Goal: Answer question/provide support

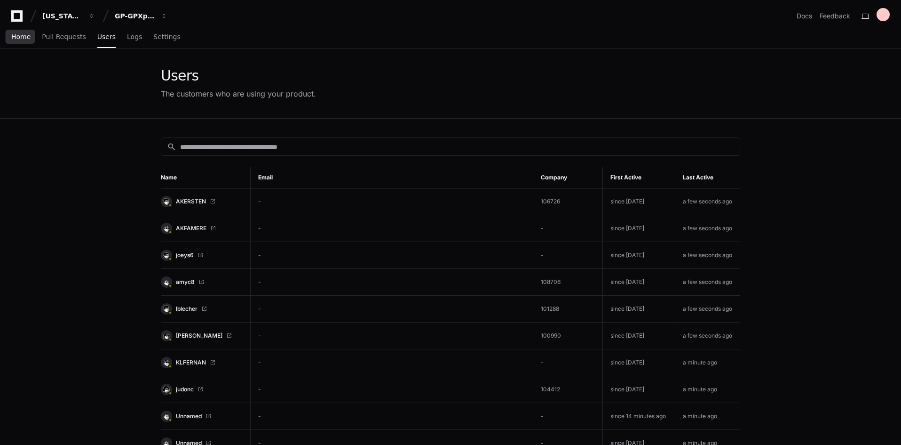
click at [20, 39] on span "Home" at bounding box center [20, 37] width 19 height 6
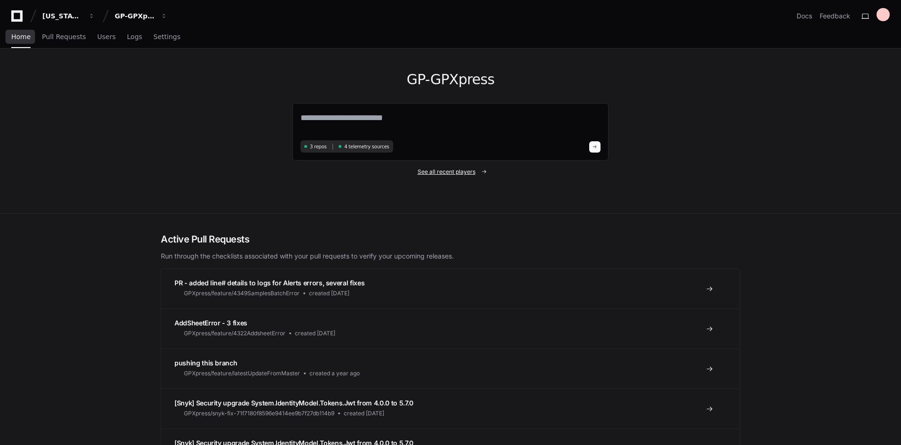
click at [443, 174] on span "See all recent players" at bounding box center [447, 172] width 58 height 8
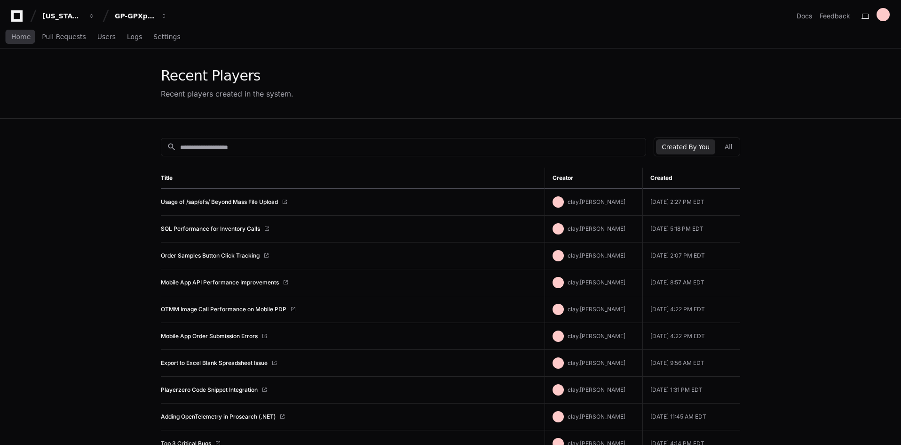
click at [8, 33] on div "Home Pull Requests Users Logs Settings" at bounding box center [450, 37] width 901 height 22
click at [16, 38] on span "Home" at bounding box center [20, 37] width 19 height 6
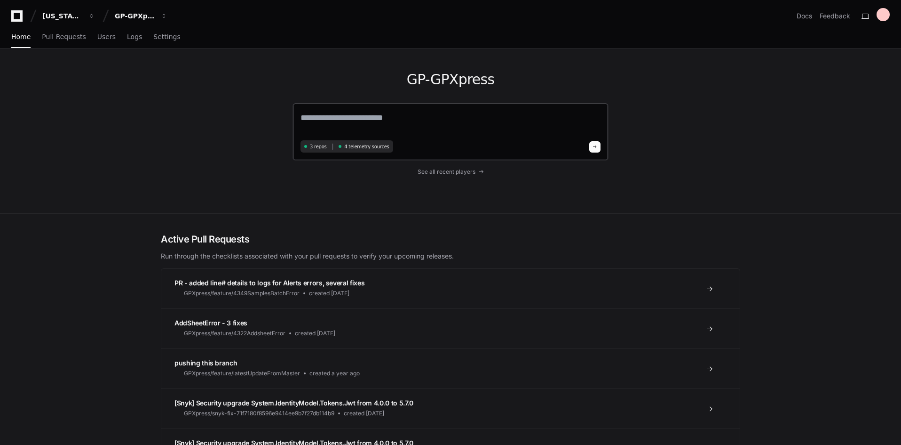
click at [327, 124] on textarea at bounding box center [451, 124] width 300 height 26
type textarea "*"
type textarea "**********"
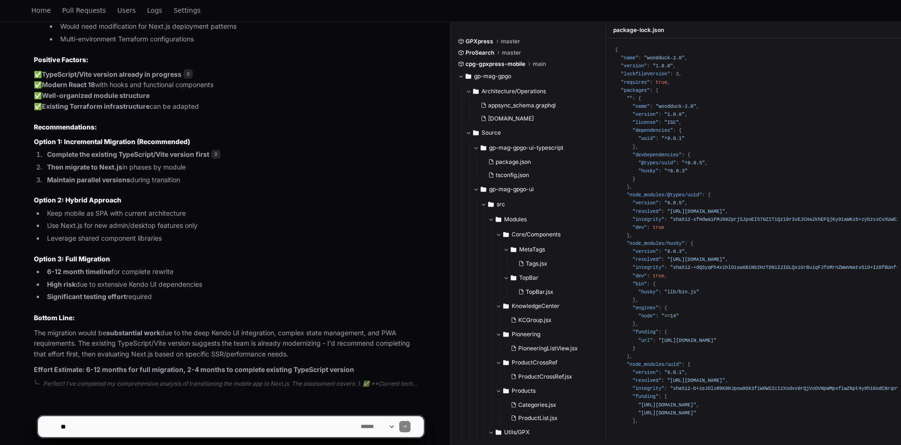
scroll to position [1445, 0]
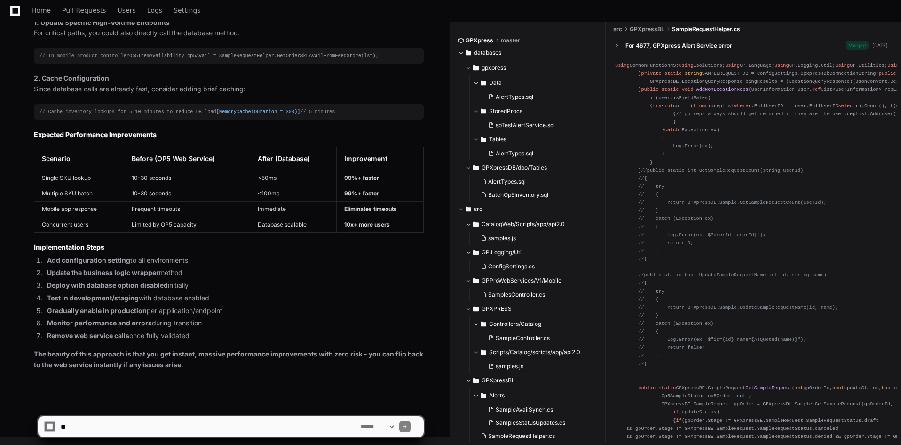
scroll to position [517, 0]
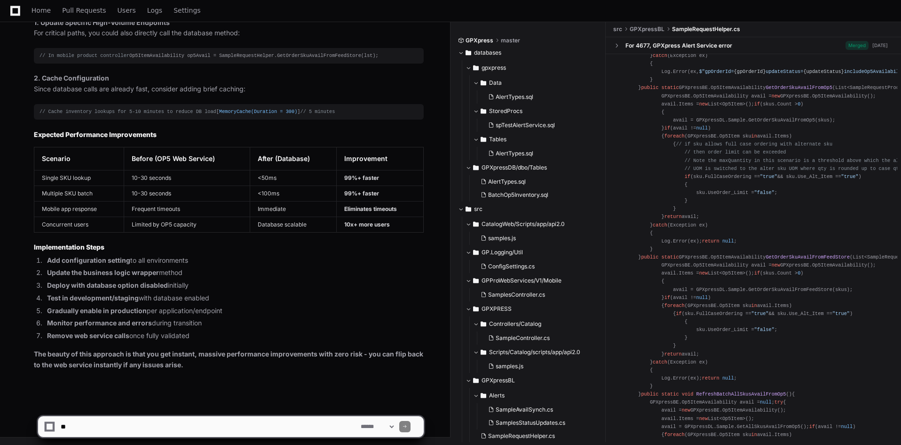
click at [179, 421] on textarea at bounding box center [209, 426] width 300 height 21
click at [138, 428] on textarea at bounding box center [209, 426] width 300 height 21
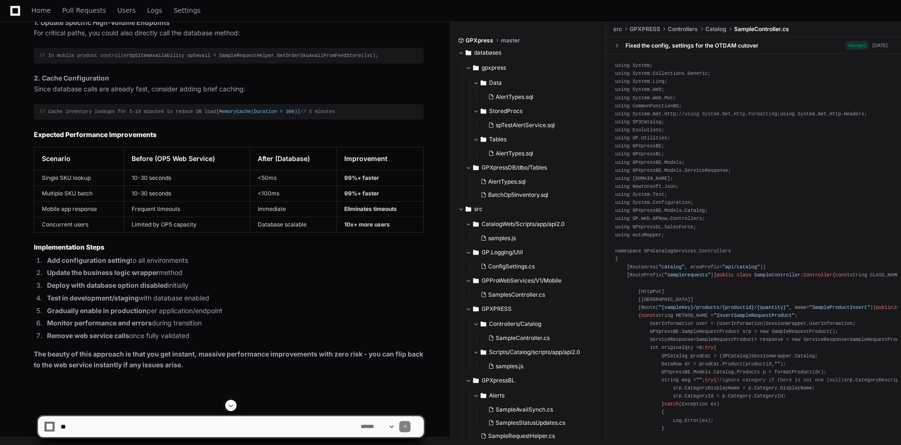
scroll to position [4243, 0]
click at [111, 424] on textarea at bounding box center [209, 426] width 300 height 21
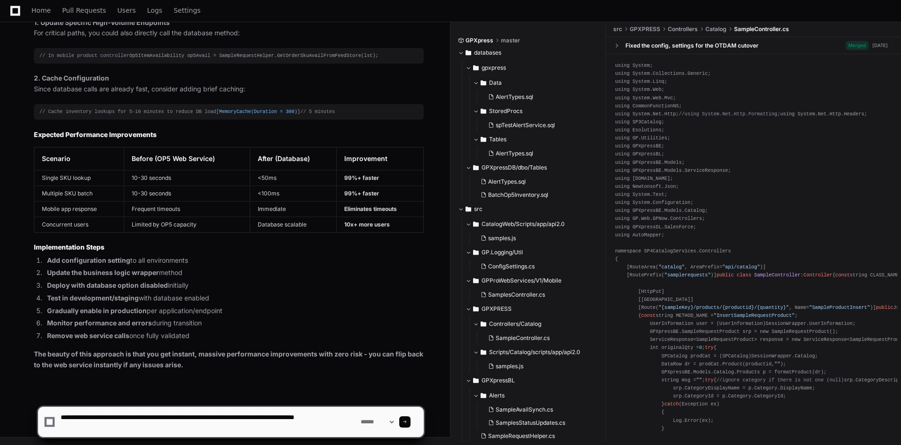
paste textarea "**********"
drag, startPoint x: 179, startPoint y: 428, endPoint x: 56, endPoint y: 429, distance: 122.8
click at [56, 429] on div "**********" at bounding box center [231, 421] width 374 height 30
paste textarea "**********"
type textarea "**********"
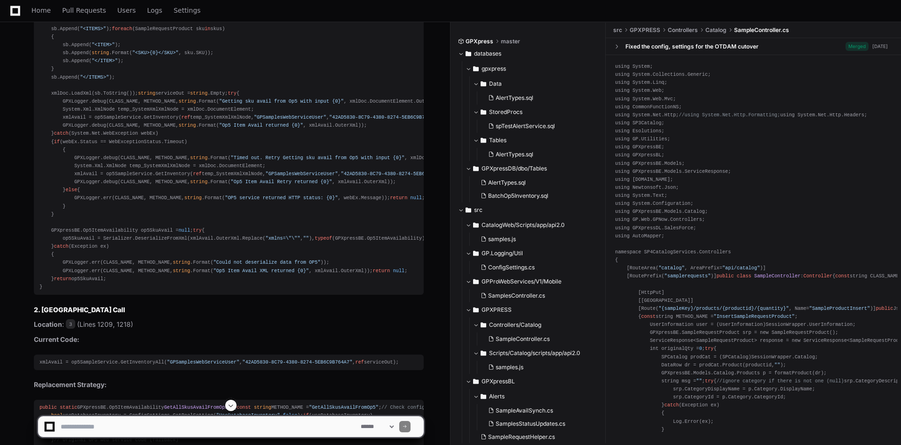
scroll to position [4791, 0]
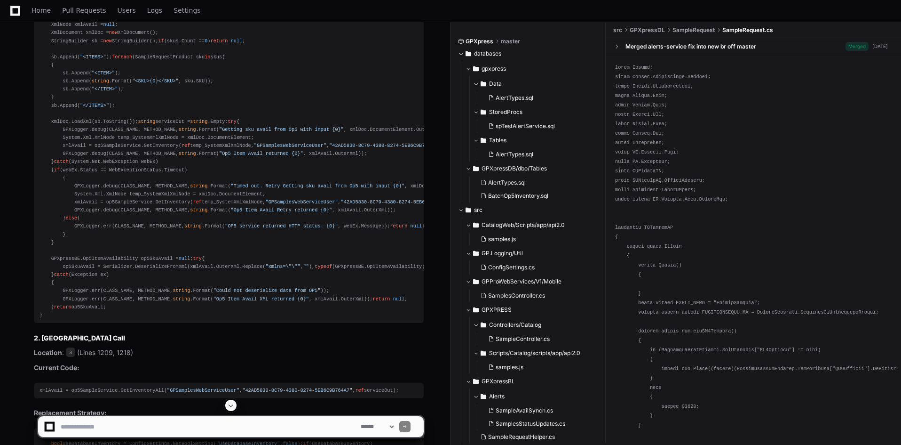
drag, startPoint x: 71, startPoint y: 122, endPoint x: 1, endPoint y: 151, distance: 76.3
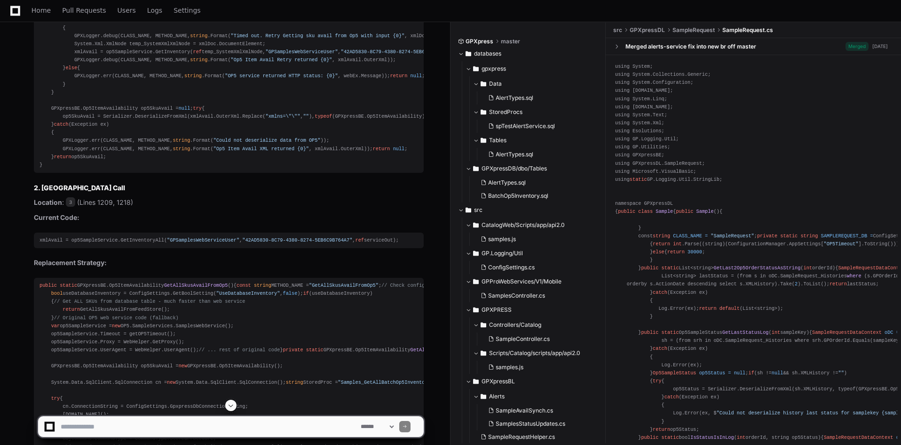
scroll to position [4932, 0]
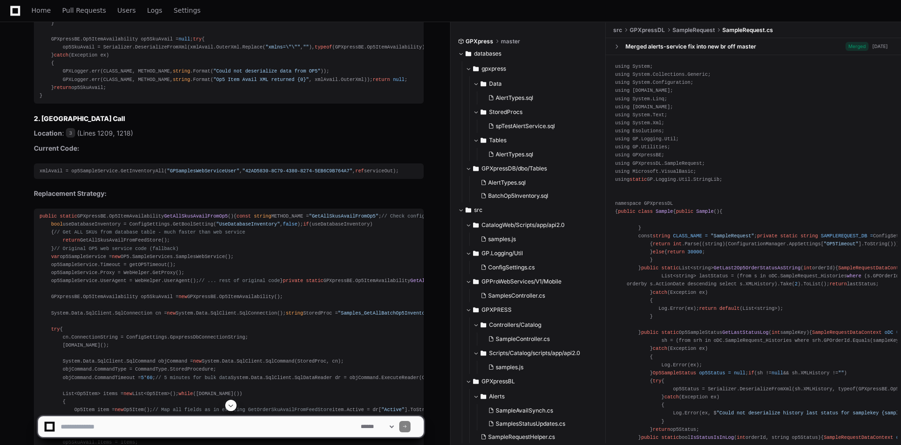
scroll to position [5026, 0]
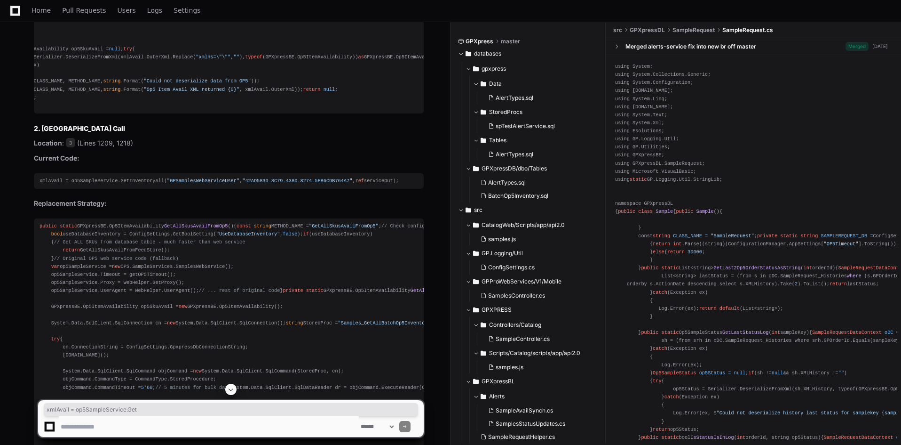
scroll to position [0, 0]
drag, startPoint x: 61, startPoint y: 335, endPoint x: -36, endPoint y: 328, distance: 96.7
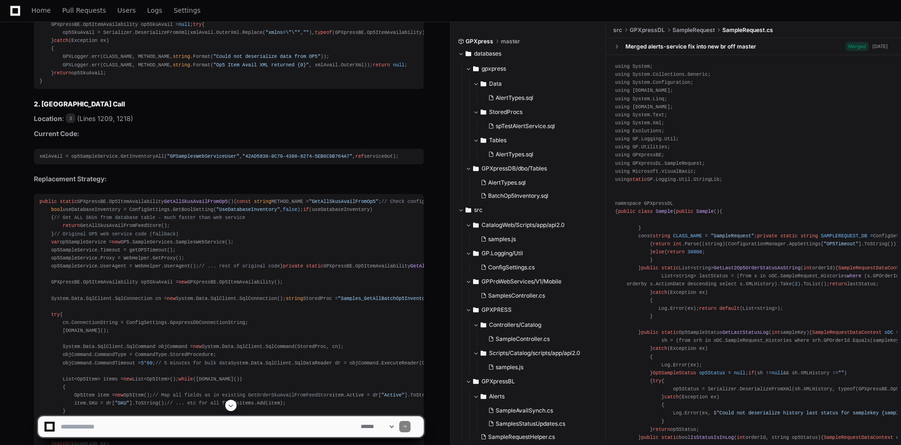
scroll to position [5047, 0]
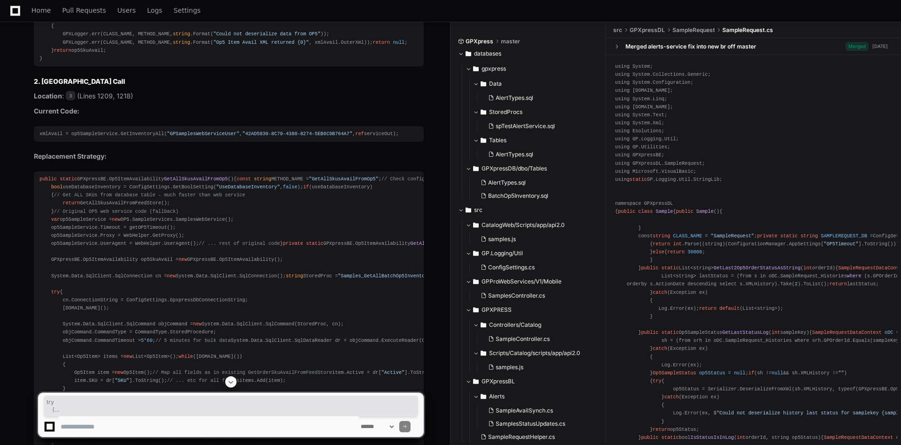
drag, startPoint x: 49, startPoint y: 254, endPoint x: 111, endPoint y: 301, distance: 77.6
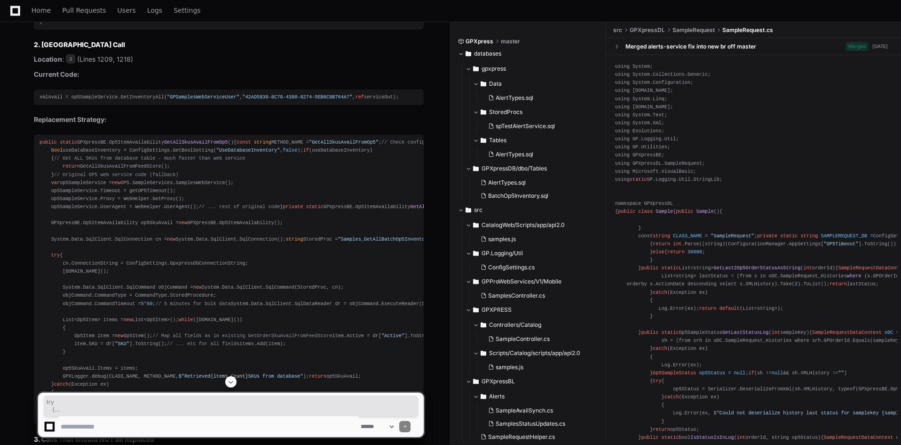
scroll to position [5094, 0]
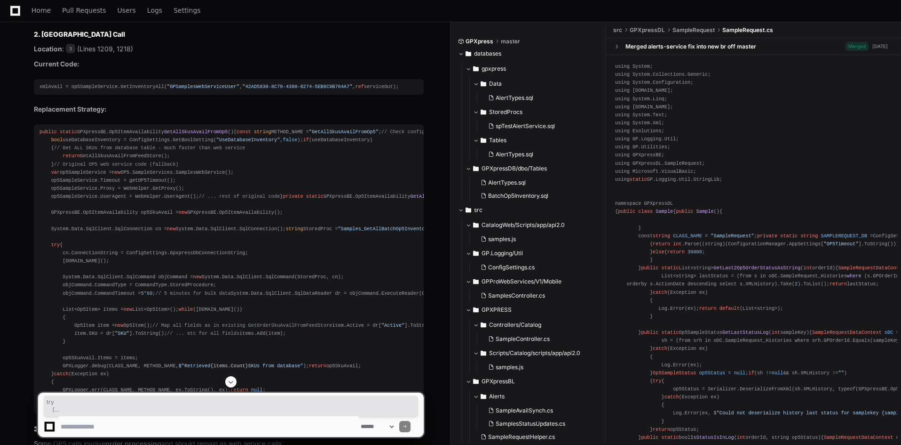
copy div "try { GPXLogger.debug(CLASS_NAME, METHOD_NAME, string .Format( "Getting sku ava…"
click at [104, 423] on textarea at bounding box center [209, 426] width 300 height 21
type textarea "**********"
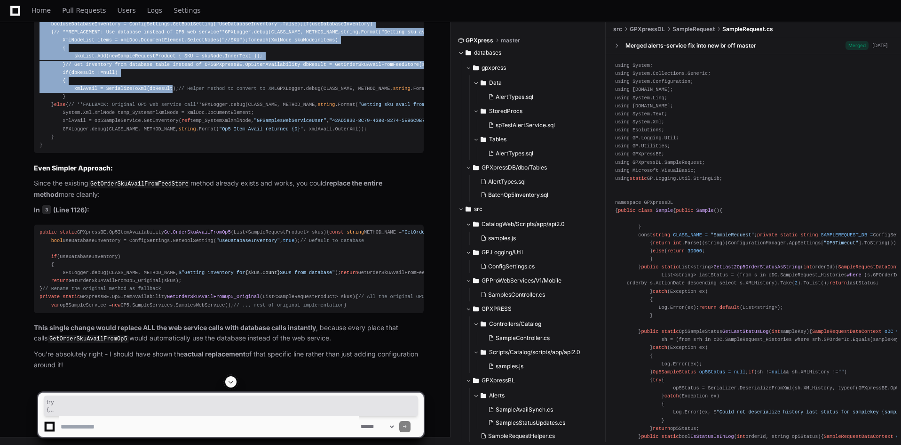
scroll to position [7157, 0]
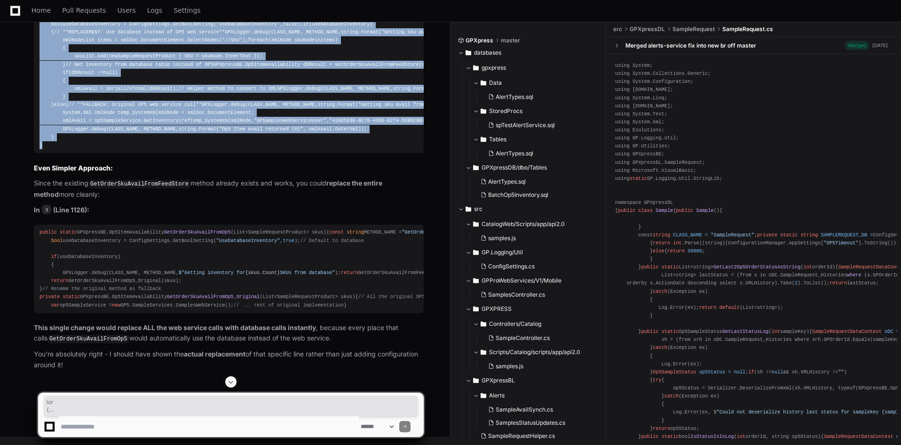
drag, startPoint x: 39, startPoint y: 135, endPoint x: 131, endPoint y: 331, distance: 216.9
click at [131, 153] on pre "try { // Check configuration setting bool useDatabaseInventory = ConfigSettings…" at bounding box center [229, 80] width 390 height 144
click at [50, 205] on span "3" at bounding box center [46, 209] width 9 height 9
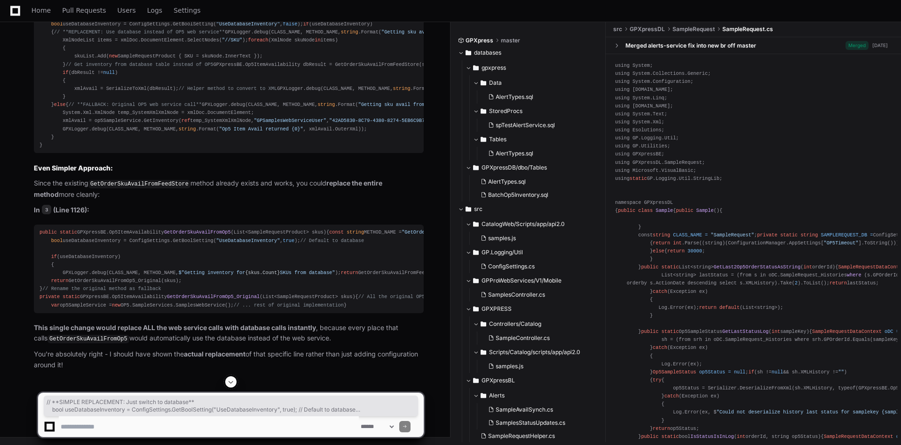
drag, startPoint x: 44, startPoint y: 213, endPoint x: 83, endPoint y: 273, distance: 71.5
click at [83, 273] on div "public static GPXpressBE. Op5ItemAvailability GetOrderSkuAvailFromOp5 ( List<Sa…" at bounding box center [229, 268] width 379 height 80
click at [141, 246] on div "public static GPXpressBE. Op5ItemAvailability GetOrderSkuAvailFromOp5 ( List<Sa…" at bounding box center [229, 268] width 379 height 80
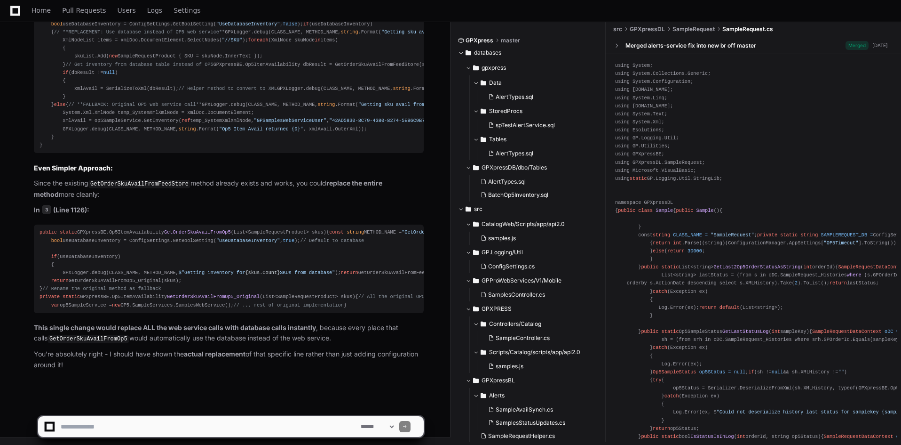
scroll to position [7457, 0]
drag, startPoint x: 562, startPoint y: 92, endPoint x: 464, endPoint y: 95, distance: 97.4
click at [464, 95] on div "gpxpress Data AlertTypes.sql StoredProcs spTestAlertService.sql Tables AlertTyp…" at bounding box center [528, 130] width 141 height 141
drag, startPoint x: 559, startPoint y: 95, endPoint x: 444, endPoint y: 96, distance: 114.8
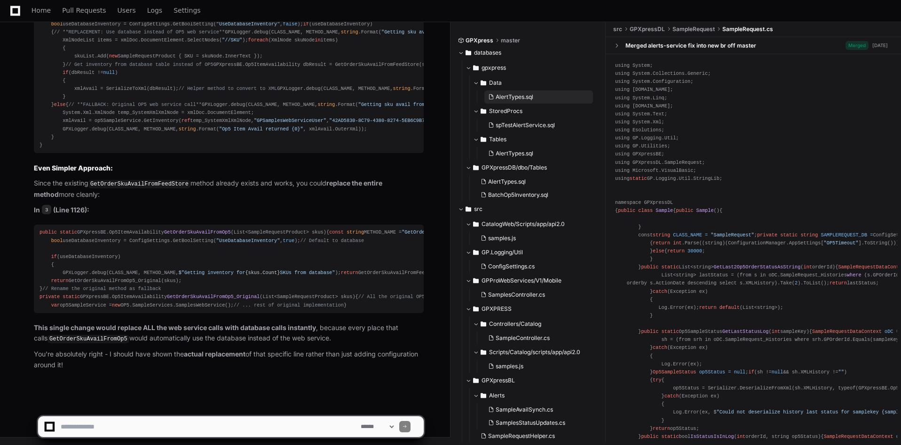
click at [502, 94] on span "AlertTypes.sql" at bounding box center [515, 97] width 38 height 8
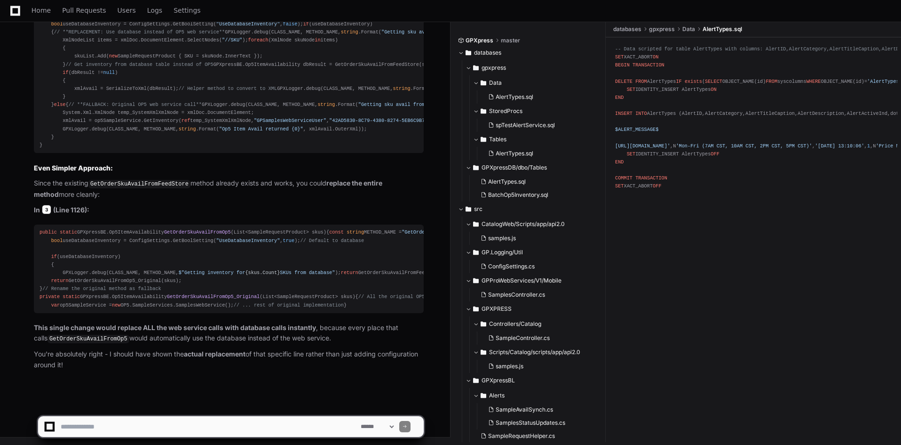
click at [48, 205] on span "3" at bounding box center [46, 209] width 9 height 9
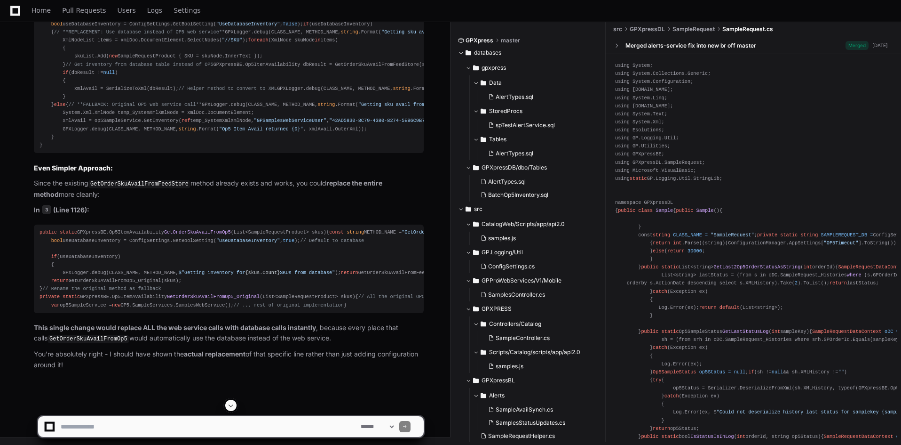
scroll to position [7363, 0]
click at [47, 205] on span "3" at bounding box center [46, 209] width 9 height 9
click at [152, 421] on textarea at bounding box center [209, 426] width 300 height 21
type textarea "**********"
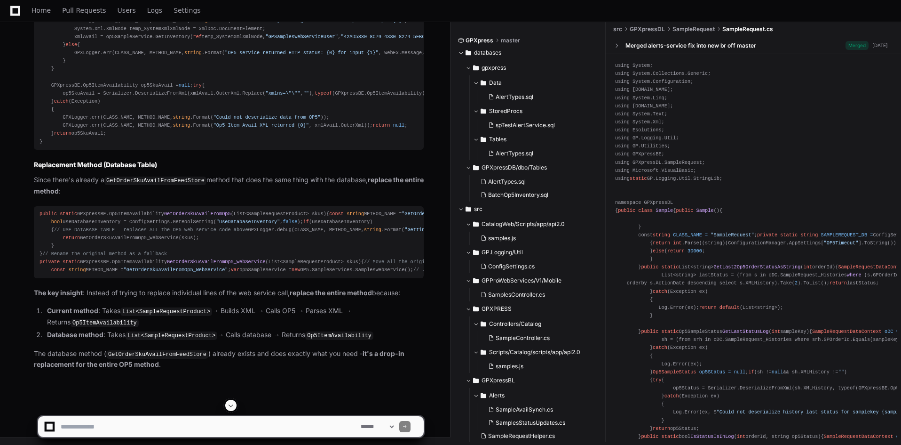
scroll to position [8586, 0]
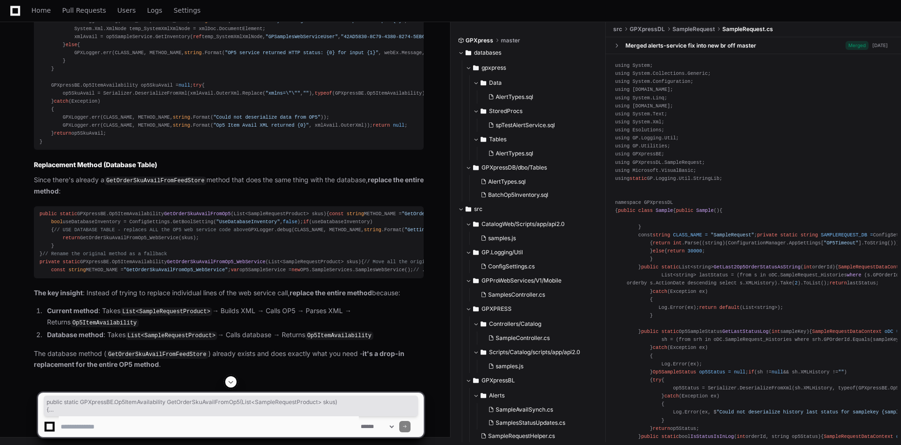
drag, startPoint x: 46, startPoint y: 294, endPoint x: 20, endPoint y: 140, distance: 155.9
click at [20, 140] on div "SampleRequest.cs 3 Perfect! Now I can see the full context. This is the `GetOrd…" at bounding box center [219, 36] width 409 height 667
copy div "public static GPXpressBE. Op5ItemAvailability GetOrderSkuAvailFromOp5 ( List<Sa…"
drag, startPoint x: 222, startPoint y: 328, endPoint x: 236, endPoint y: 327, distance: 14.6
click at [222, 274] on div "public static GPXpressBE. Op5ItemAvailability GetOrderSkuAvailFromOp5 ( List<Sa…" at bounding box center [229, 242] width 379 height 64
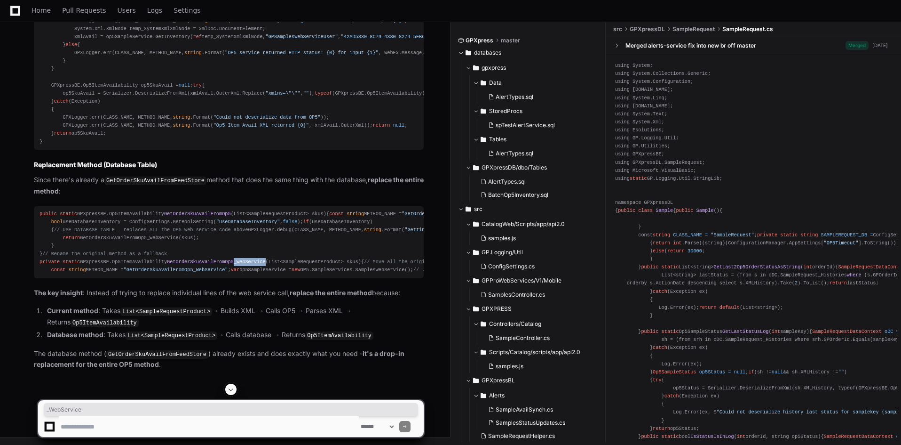
drag, startPoint x: 252, startPoint y: 317, endPoint x: 222, endPoint y: 316, distance: 29.6
click at [222, 264] on span "Op5ItemAvailability GetOrderSkuAvailFromOp5_WebService ( List<SampleRequestProd…" at bounding box center [236, 262] width 249 height 6
copy span "_WebService"
